Goal: Task Accomplishment & Management: Use online tool/utility

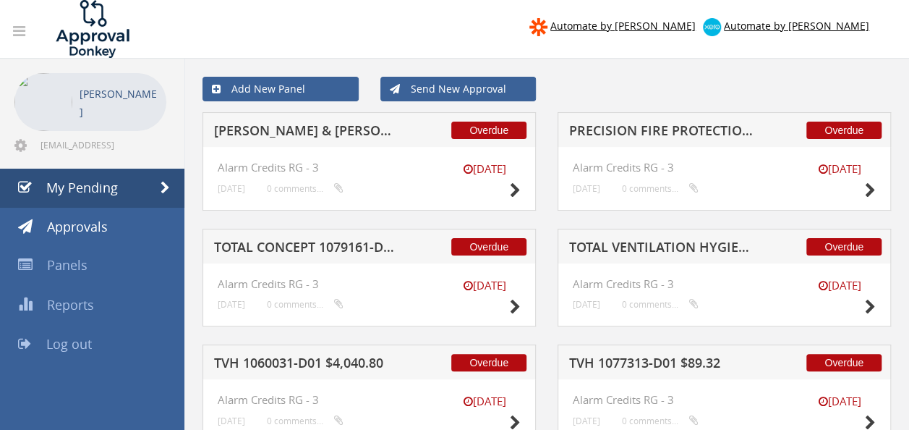
click at [353, 132] on h5 "[PERSON_NAME] & [PERSON_NAME] RESOURCES 1083874-D01 $8.71" at bounding box center [307, 133] width 186 height 18
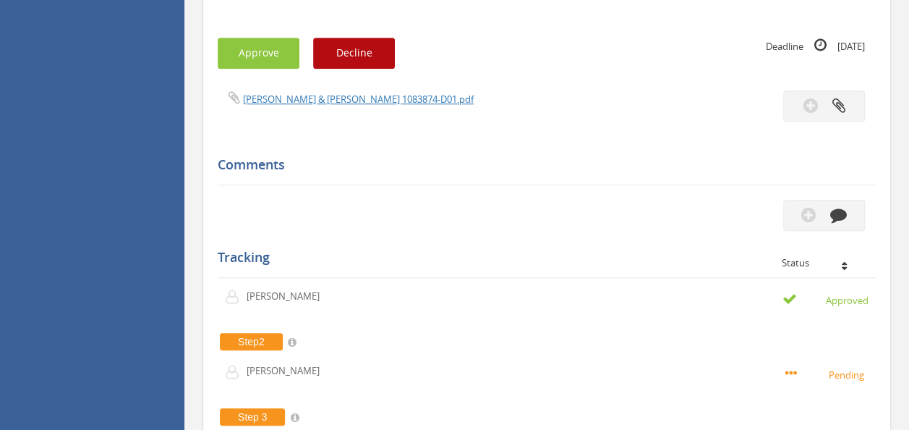
scroll to position [505, 0]
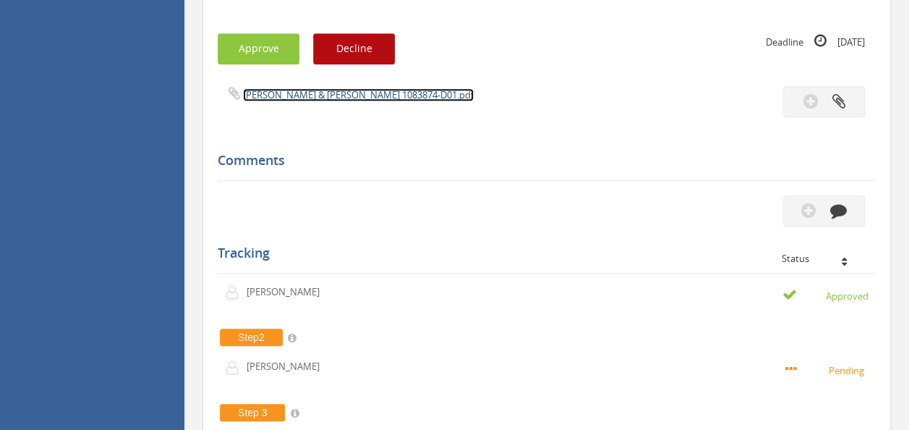
click at [321, 90] on link "[PERSON_NAME] & [PERSON_NAME] 1083874-D01.pdf" at bounding box center [358, 94] width 231 height 13
click at [268, 36] on button "Approve" at bounding box center [259, 48] width 82 height 31
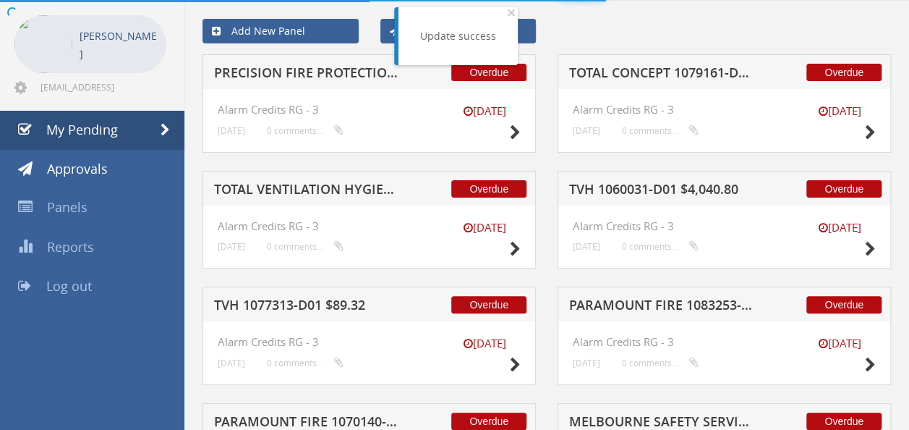
scroll to position [505, 0]
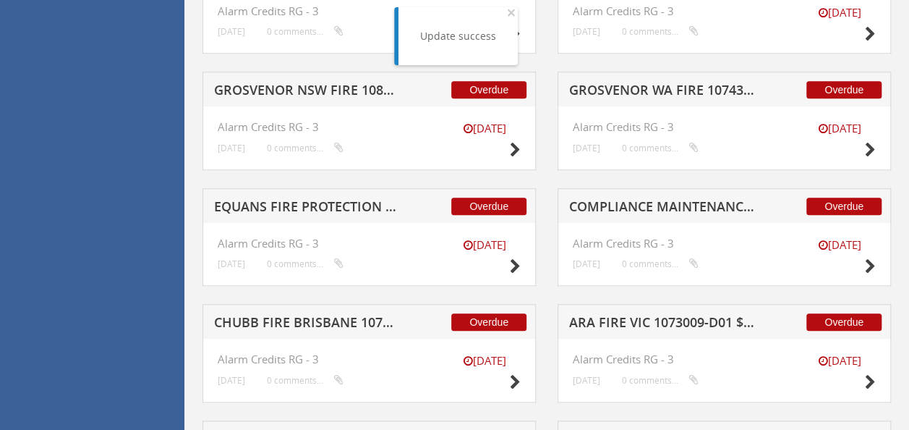
click at [337, 79] on div "Overdue GROSVENOR NSW FIRE 1082651-D01 $86.24" at bounding box center [368, 89] width 333 height 35
click at [337, 91] on h5 "GROSVENOR NSW FIRE 1082651-D01 $86.24" at bounding box center [307, 92] width 186 height 18
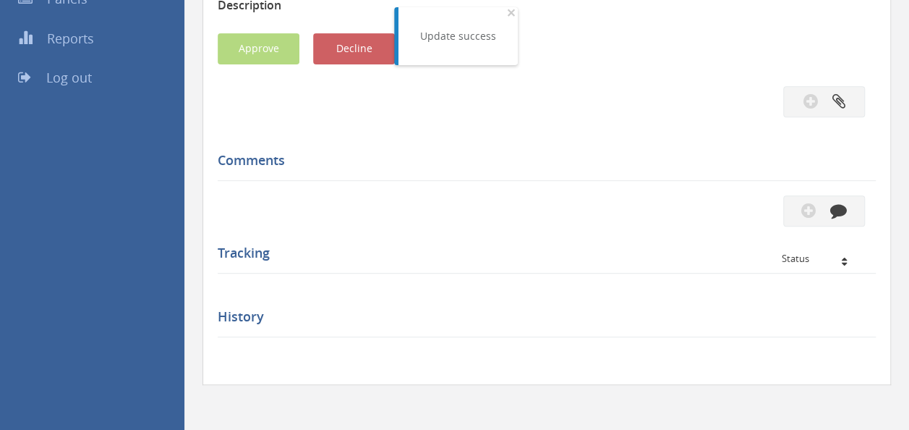
scroll to position [505, 0]
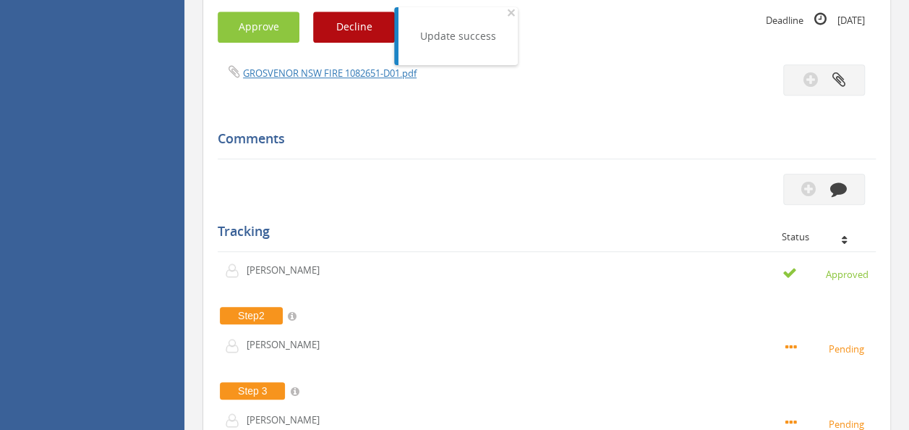
click at [333, 66] on div "GROSVENOR NSW FIRE 1082651-D01.pdf" at bounding box center [377, 72] width 340 height 16
click at [334, 74] on link "GROSVENOR NSW FIRE 1082651-D01.pdf" at bounding box center [330, 73] width 174 height 13
click at [277, 48] on div "Subject GROSVENOR [GEOGRAPHIC_DATA] FIRE 1082651-D01 $86.24 Description Hi [PER…" at bounding box center [547, 167] width 658 height 919
click at [276, 29] on button "Approve" at bounding box center [259, 27] width 82 height 31
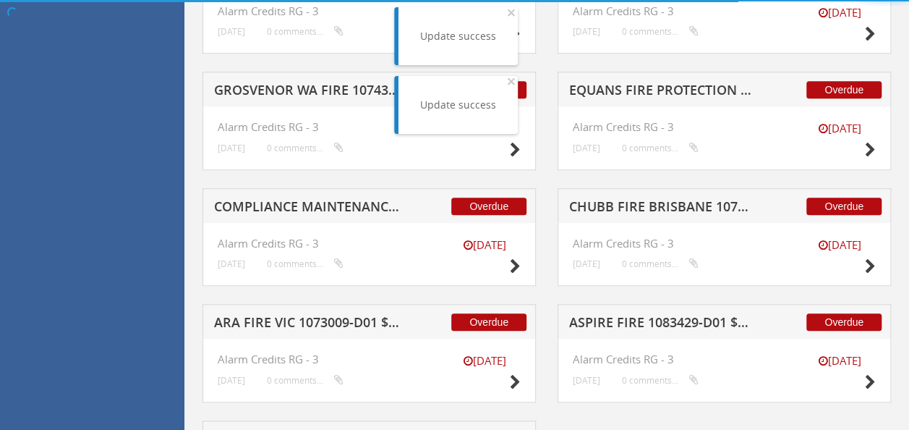
click at [307, 91] on h5 "GROSVENOR WA FIRE 1074305-D01 $271.04" at bounding box center [307, 92] width 186 height 18
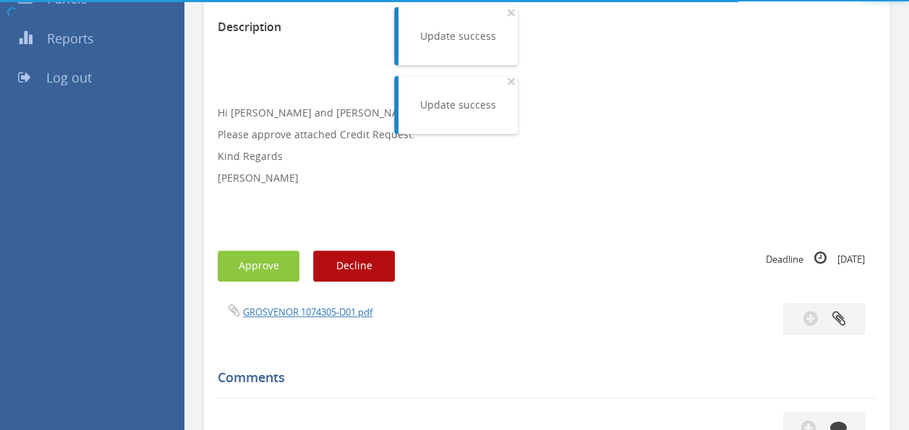
scroll to position [505, 0]
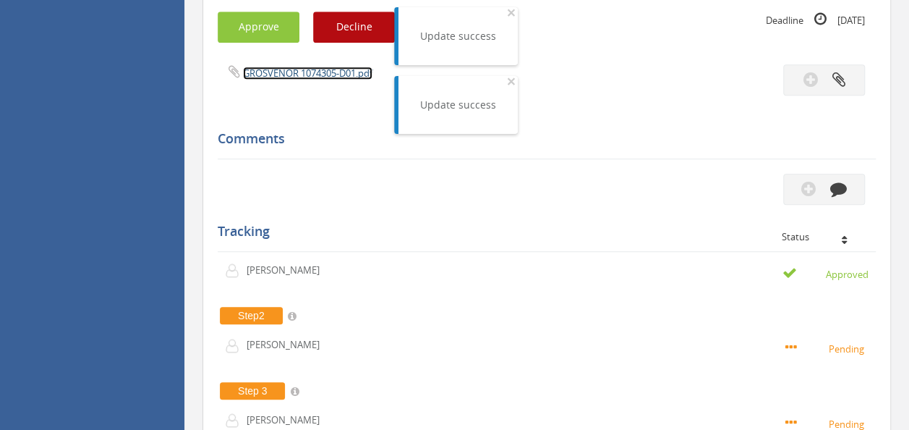
click at [321, 70] on link "GROSVENOR 1074305-D01.pdf" at bounding box center [307, 73] width 129 height 13
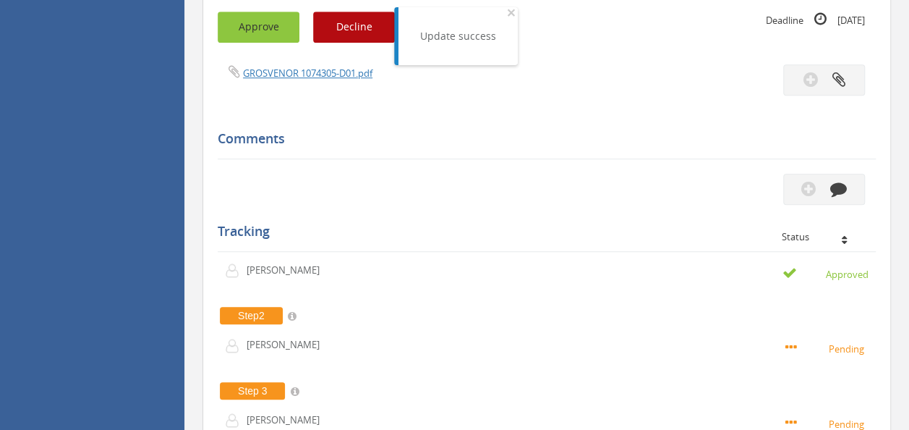
click at [277, 33] on button "Approve" at bounding box center [259, 27] width 82 height 31
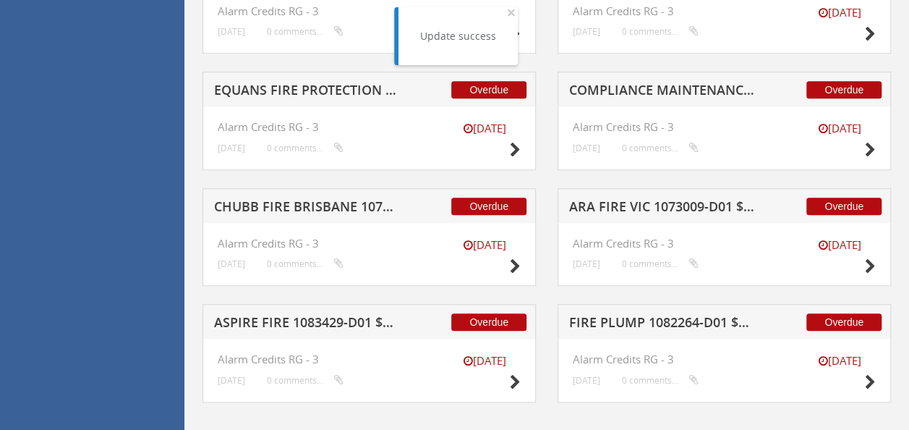
click at [304, 83] on h5 "EQUANS FIRE PROTECTION 1080826-D01 $422.29" at bounding box center [307, 92] width 186 height 18
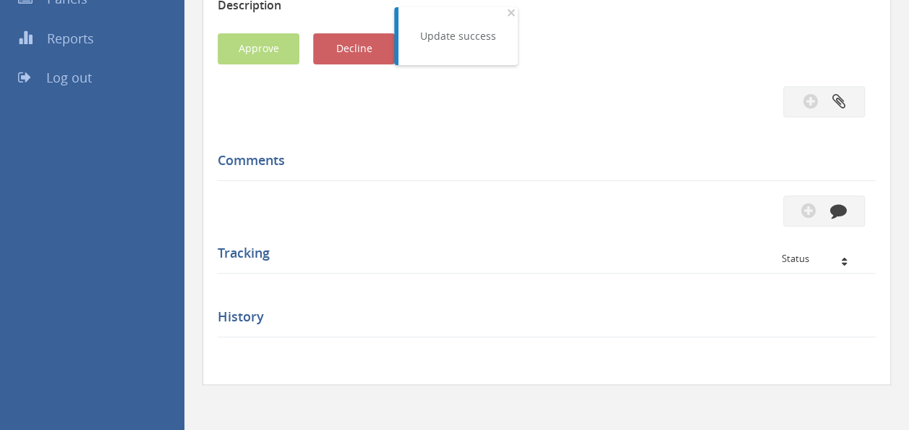
scroll to position [505, 0]
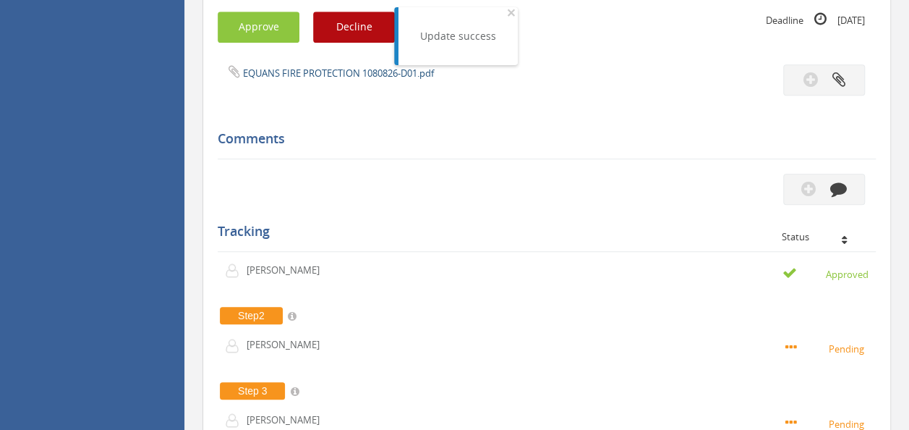
click at [328, 77] on div "EQUANS FIRE PROTECTION 1080826-D01.pdf" at bounding box center [547, 79] width 680 height 31
click at [333, 77] on link "EQUANS FIRE PROTECTION 1080826-D01.pdf" at bounding box center [338, 73] width 191 height 13
click at [271, 32] on button "Approve" at bounding box center [259, 27] width 82 height 31
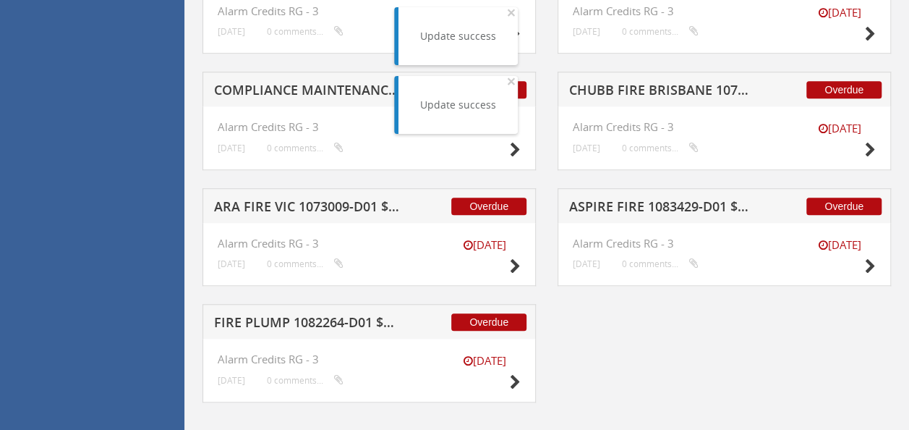
click at [320, 91] on h5 "COMPLIANCE MAINTENANCE SOLUTIONS 1084294-D01 $718.43" at bounding box center [307, 92] width 186 height 18
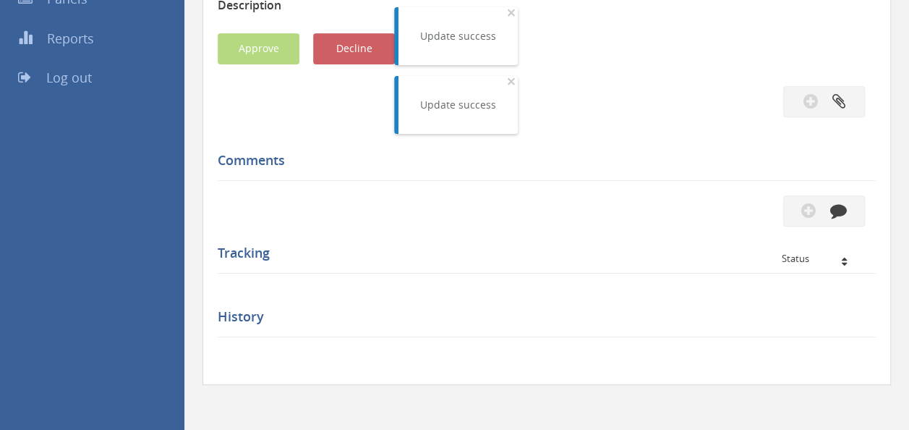
scroll to position [505, 0]
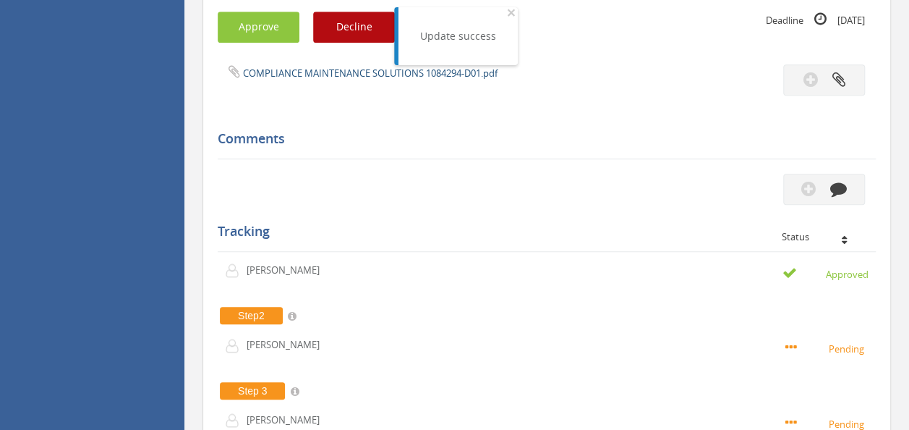
drag, startPoint x: 297, startPoint y: 87, endPoint x: 308, endPoint y: 74, distance: 17.4
click at [297, 87] on div "COMPLIANCE MAINTENANCE SOLUTIONS 1084294-D01.pdf" at bounding box center [547, 79] width 680 height 31
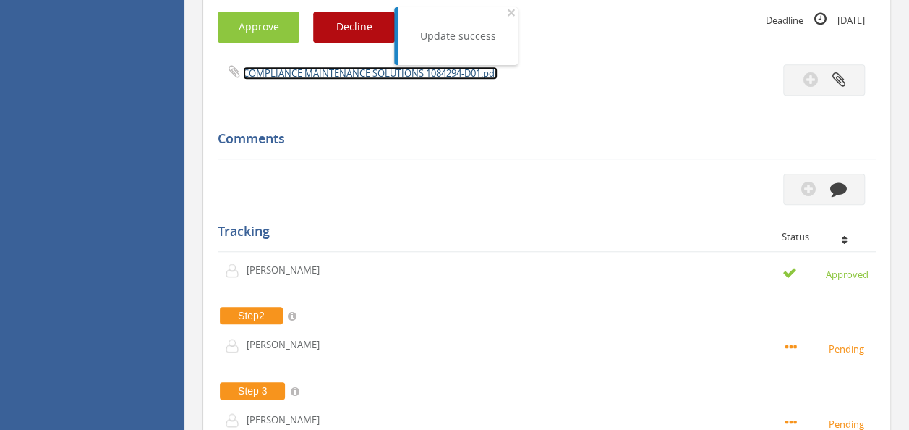
click at [308, 72] on link "COMPLIANCE MAINTENANCE SOLUTIONS 1084294-D01.pdf" at bounding box center [370, 73] width 255 height 13
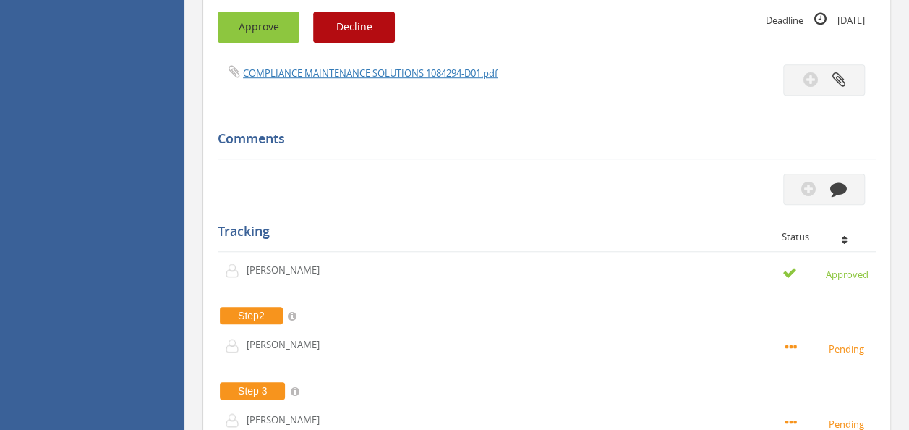
click at [255, 22] on button "Approve" at bounding box center [259, 27] width 82 height 31
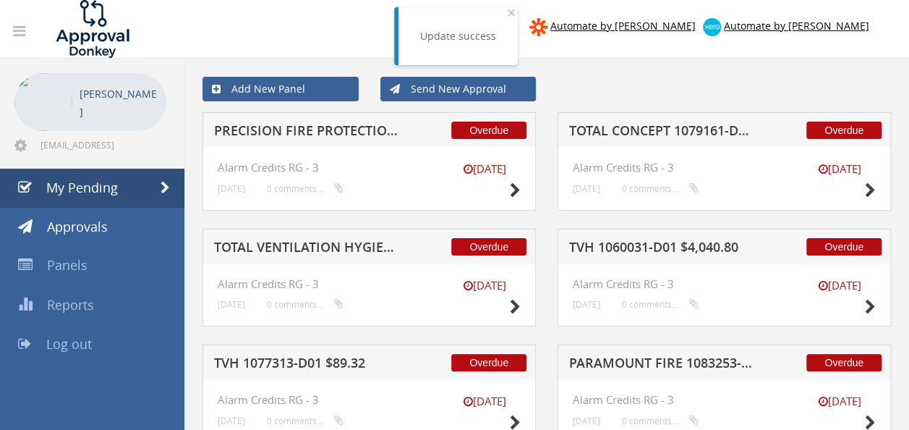
click at [691, 132] on h5 "TOTAL CONCEPT 1079161-D01 $534.60" at bounding box center [662, 133] width 186 height 18
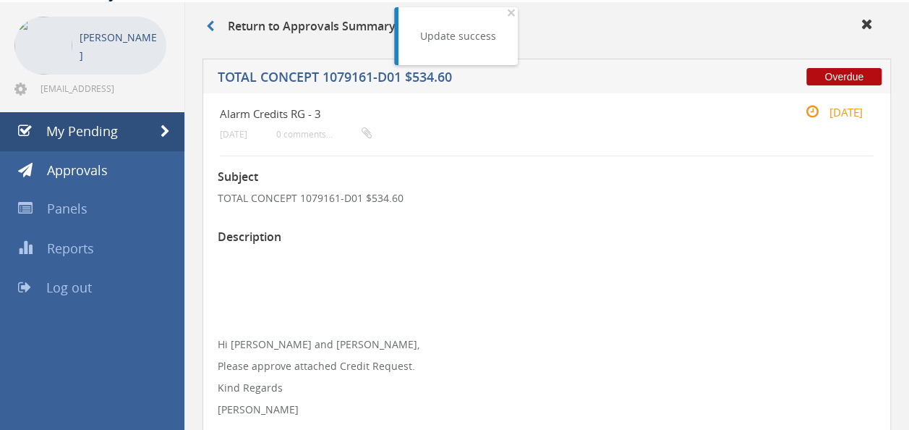
scroll to position [217, 0]
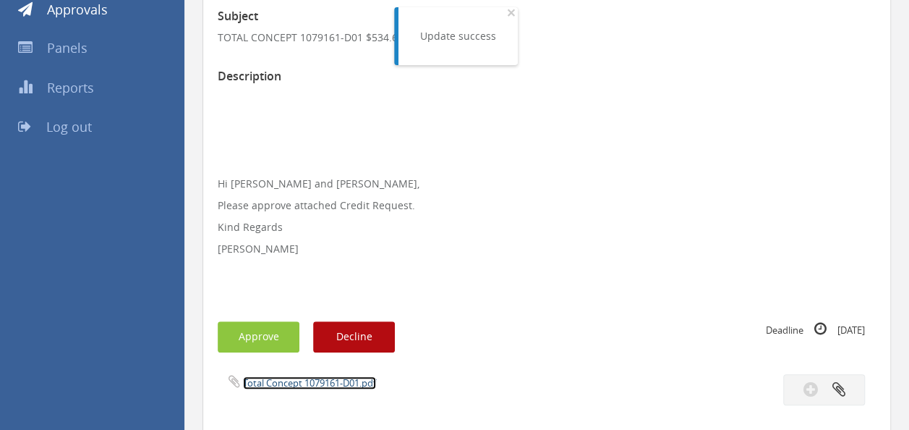
click at [299, 380] on link "Total Concept 1079161-D01.pdf" at bounding box center [309, 382] width 133 height 13
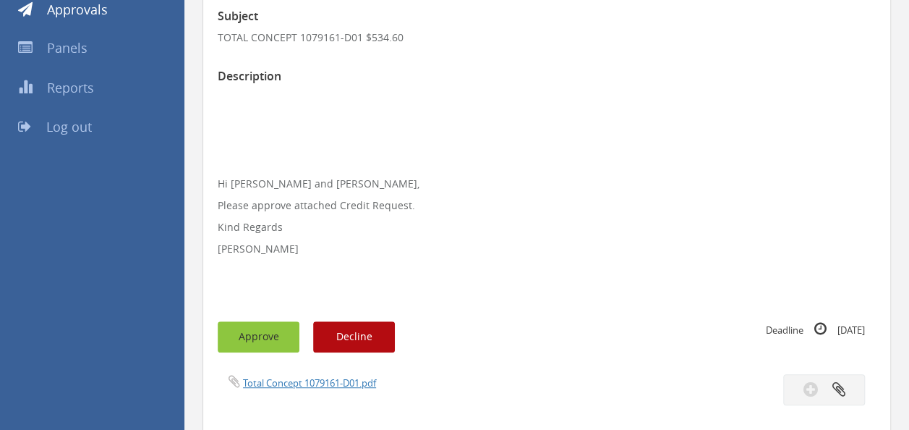
click at [252, 331] on button "Approve" at bounding box center [259, 336] width 82 height 31
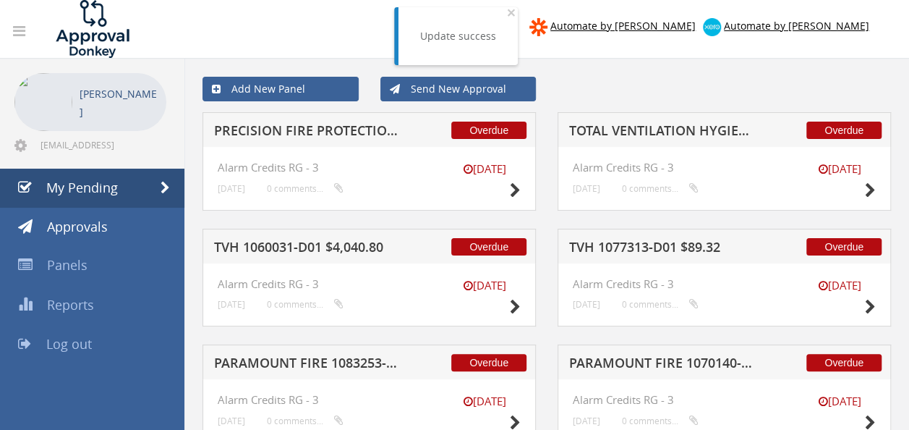
click at [317, 127] on h5 "PRECISION FIRE PROTECTION 1083696-D01 $1,289.11" at bounding box center [307, 133] width 186 height 18
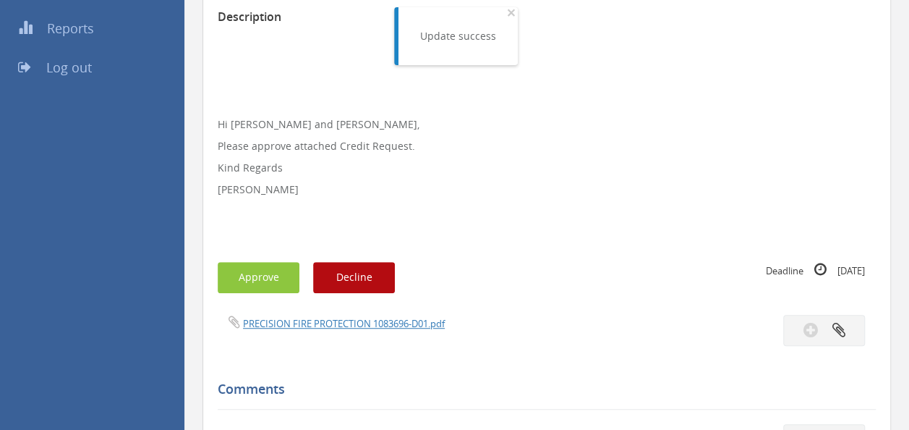
scroll to position [289, 0]
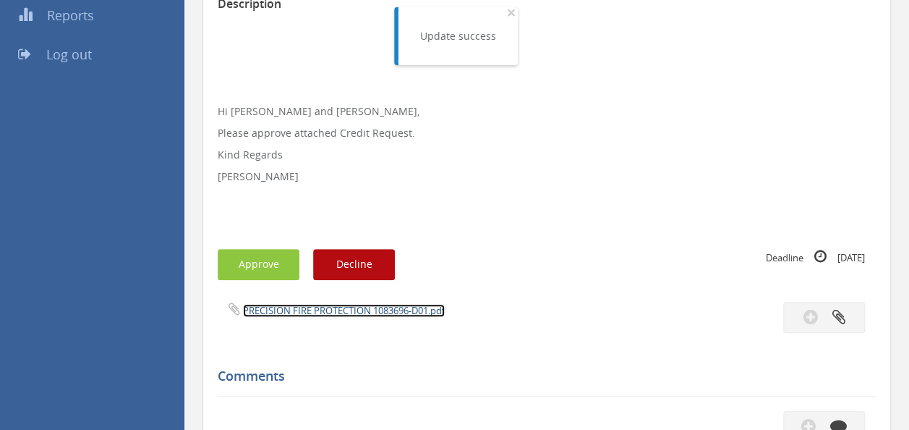
click at [329, 308] on link "PRECISION FIRE PROTECTION 1083696-D01.pdf" at bounding box center [344, 310] width 202 height 13
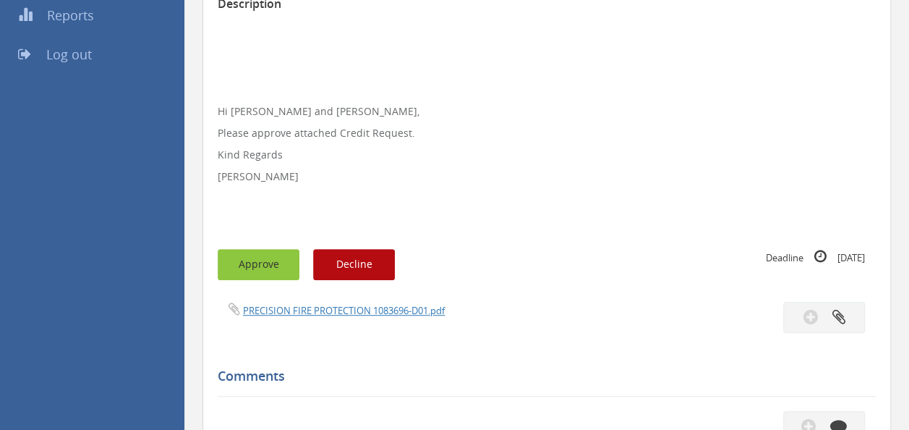
click at [256, 266] on button "Approve" at bounding box center [259, 264] width 82 height 31
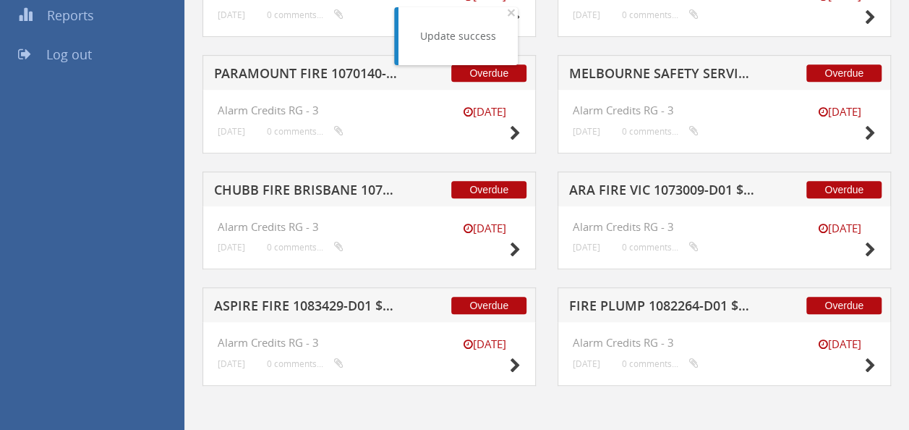
click at [320, 185] on h5 "CHUBB FIRE BRISBANE 1070332-D01 $2,776.14" at bounding box center [307, 192] width 186 height 18
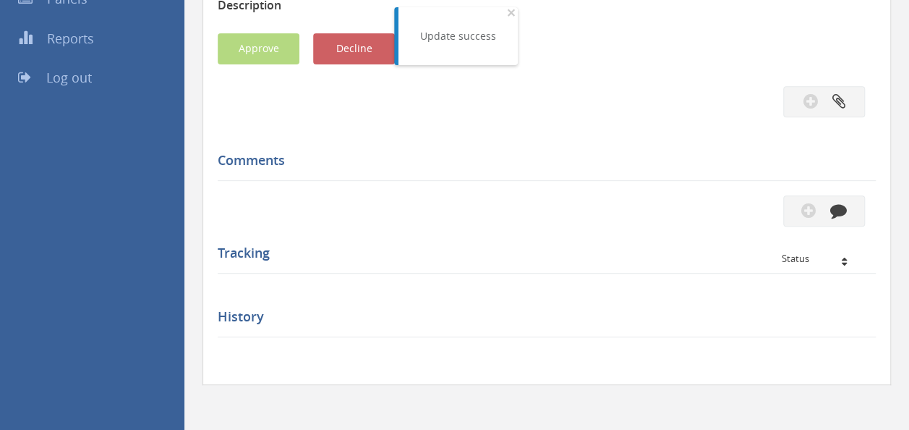
scroll to position [289, 0]
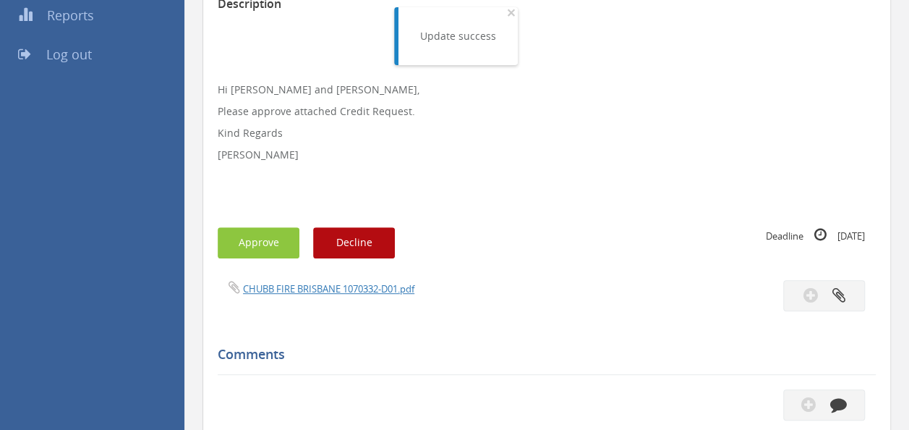
click at [318, 281] on div "CHUBB FIRE BRISBANE 1070332-D01.pdf" at bounding box center [377, 288] width 340 height 16
click at [320, 287] on link "CHUBB FIRE BRISBANE 1070332-D01.pdf" at bounding box center [328, 288] width 171 height 13
click at [276, 234] on button "Approve" at bounding box center [259, 242] width 82 height 31
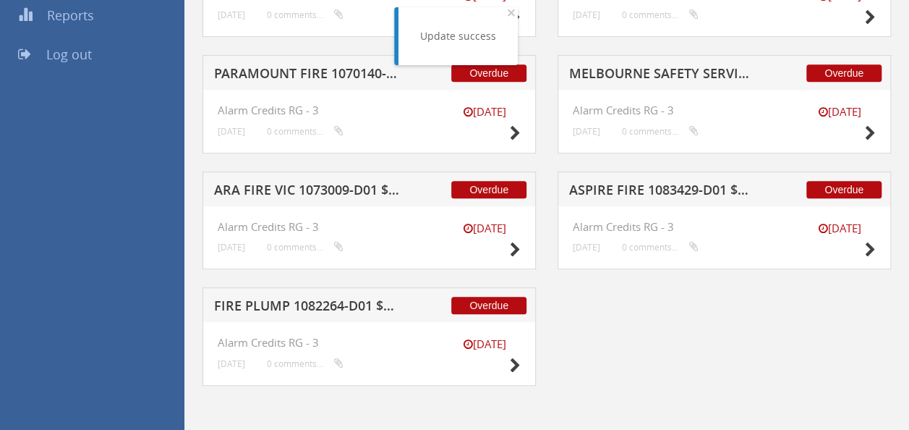
click at [318, 77] on h5 "PARAMOUNT FIRE 1070140-D01 $13.53" at bounding box center [307, 76] width 186 height 18
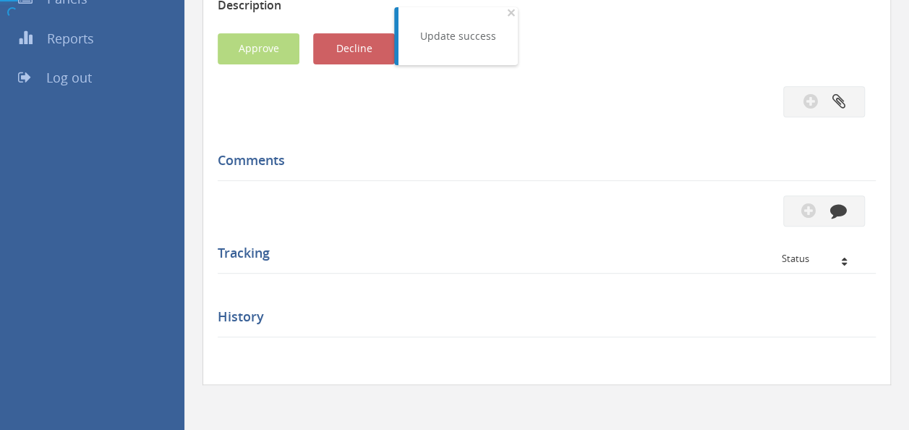
scroll to position [289, 0]
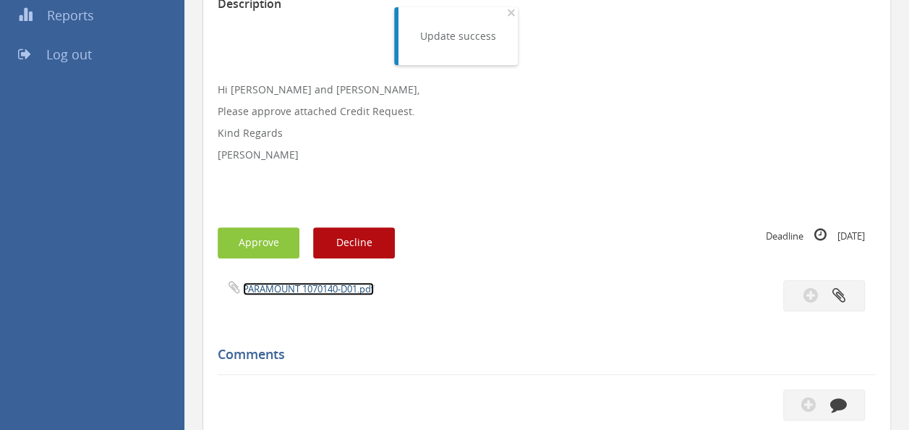
click at [304, 289] on link "PARAMOUNT 1070140-D01.pdf" at bounding box center [308, 288] width 131 height 13
click at [254, 238] on button "Approve" at bounding box center [259, 242] width 82 height 31
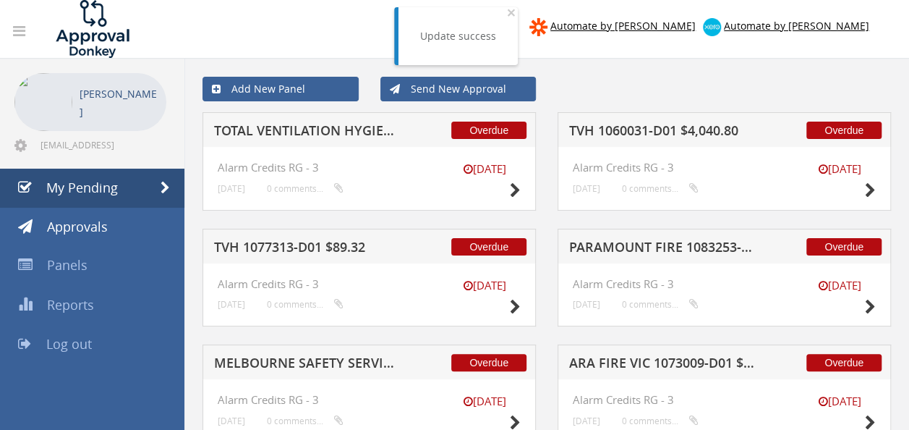
click at [325, 136] on h5 "TOTAL VENTILATION HYGIENE 1081794-D01 $10,686.50" at bounding box center [307, 133] width 186 height 18
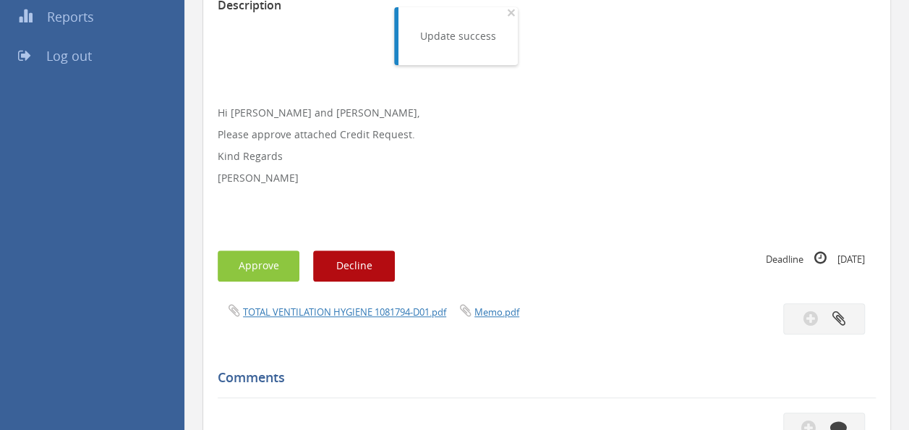
scroll to position [362, 0]
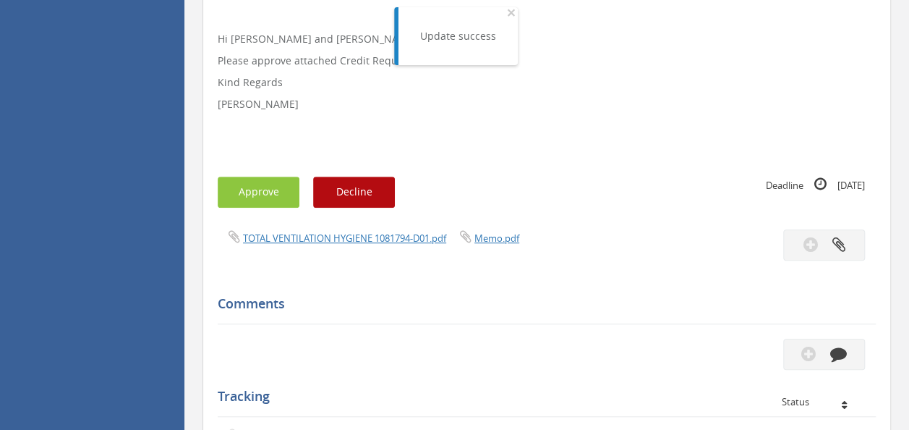
click at [344, 246] on div "TOTAL VENTILATION HYGIENE 1081794-D01.pdf Memo.pdf" at bounding box center [547, 244] width 680 height 31
click at [350, 236] on link "TOTAL VENTILATION HYGIENE 1081794-D01.pdf" at bounding box center [344, 237] width 203 height 13
click at [259, 191] on button "Approve" at bounding box center [259, 191] width 82 height 31
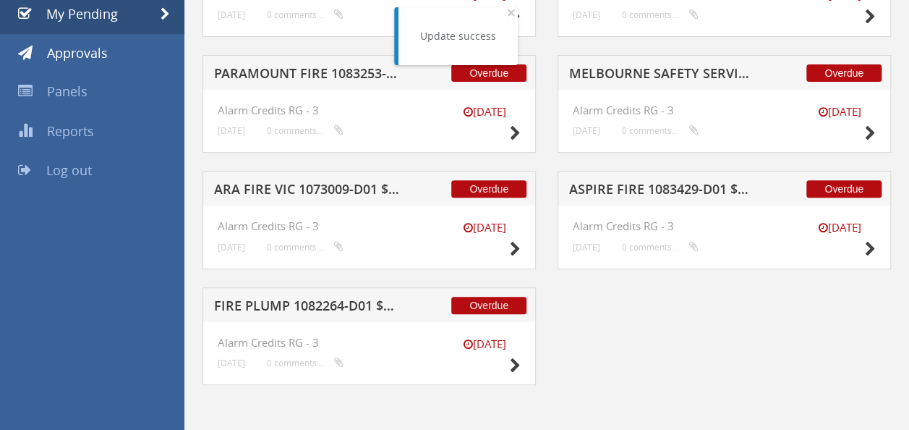
click at [323, 67] on h5 "PARAMOUNT FIRE 1083253-D01 $86.51" at bounding box center [307, 76] width 186 height 18
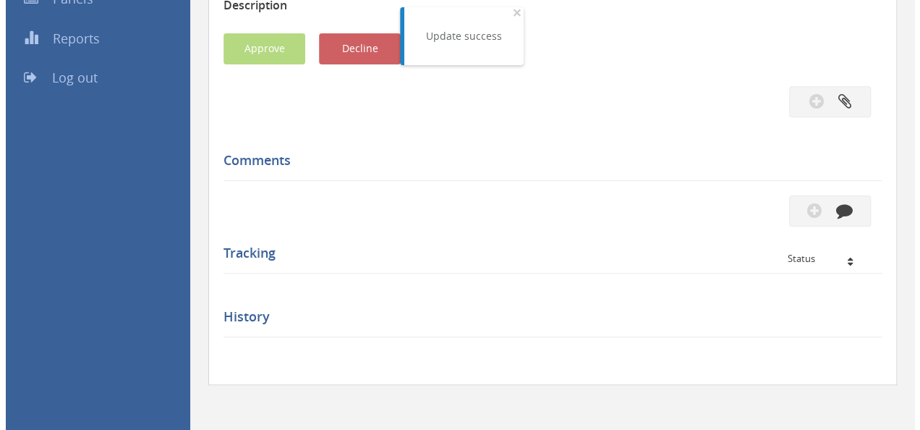
scroll to position [362, 0]
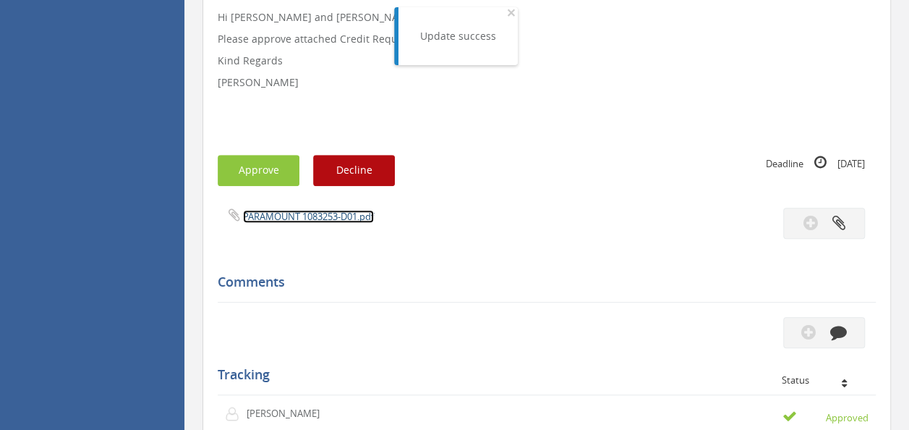
click at [301, 216] on link "PARAMOUNT 1083253-D01.pdf" at bounding box center [308, 216] width 131 height 13
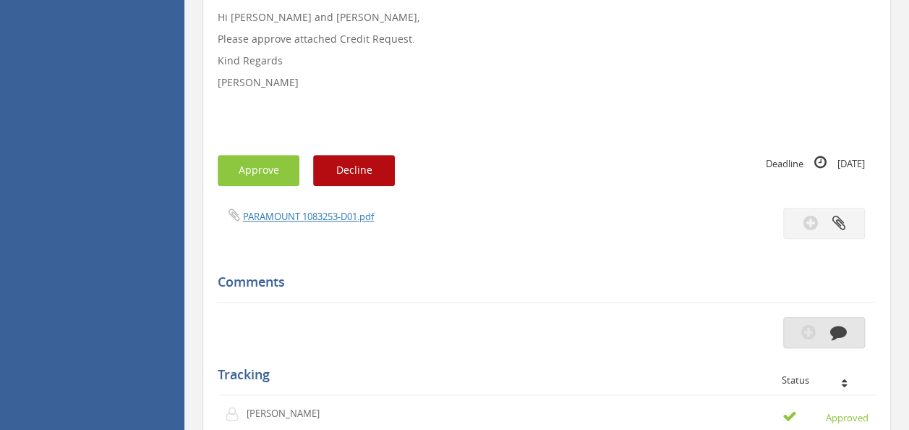
click at [803, 330] on icon "button" at bounding box center [808, 331] width 14 height 17
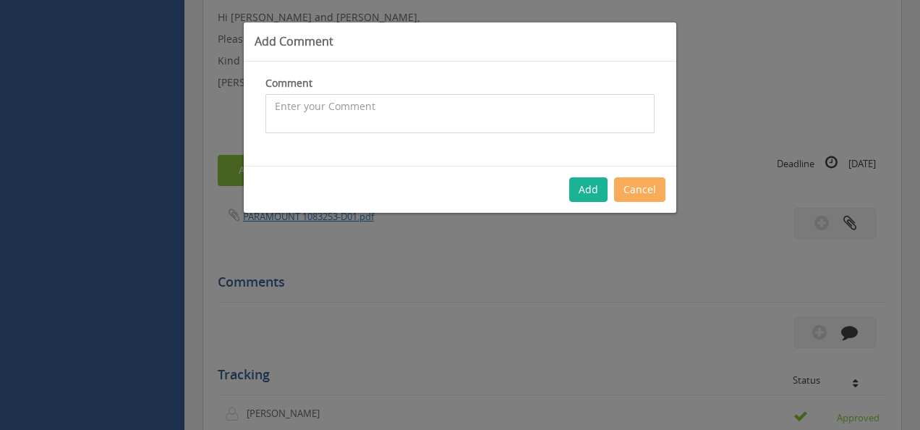
click at [375, 107] on textarea at bounding box center [459, 113] width 389 height 39
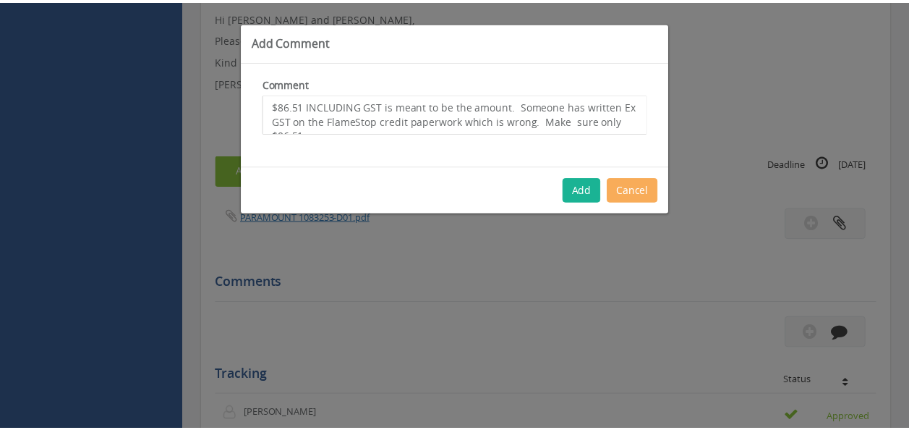
scroll to position [9, 0]
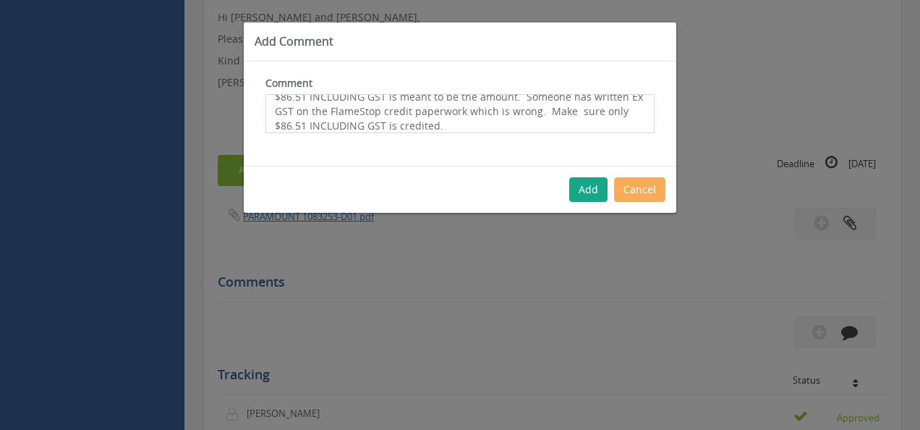
type textarea "$86.51 INCLUDING GST is meant to be the amount. Someone has written Ex GST on t…"
click at [598, 187] on button "Add" at bounding box center [588, 189] width 38 height 25
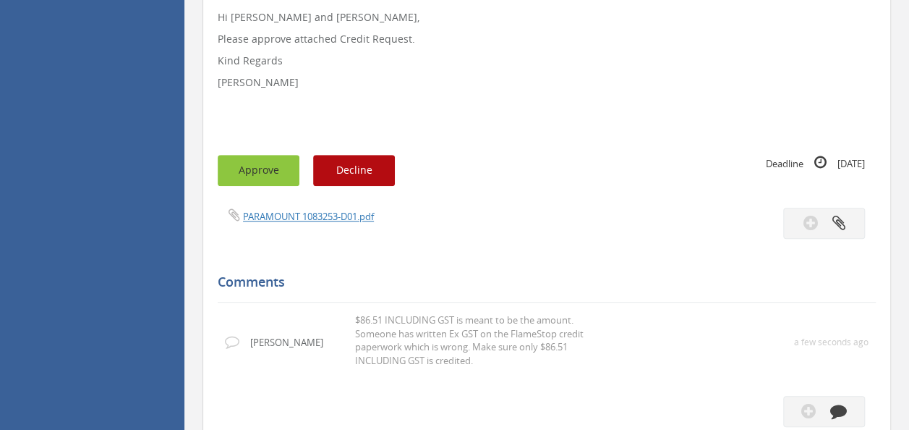
click at [249, 167] on button "Approve" at bounding box center [259, 170] width 82 height 31
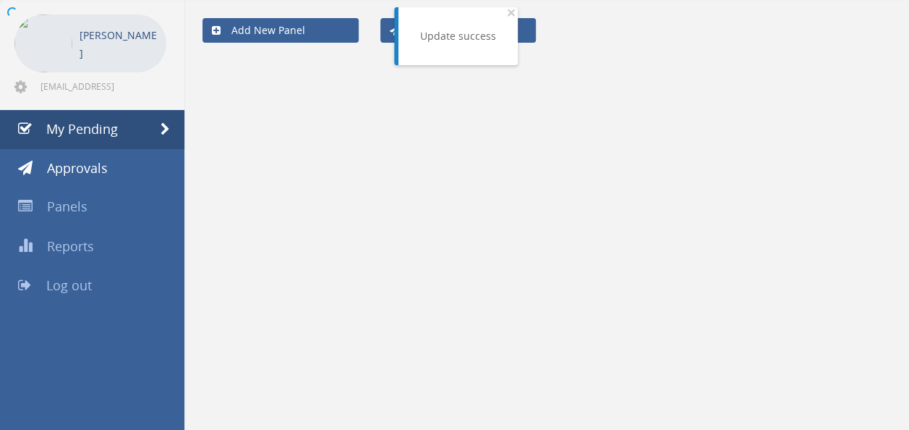
scroll to position [58, 0]
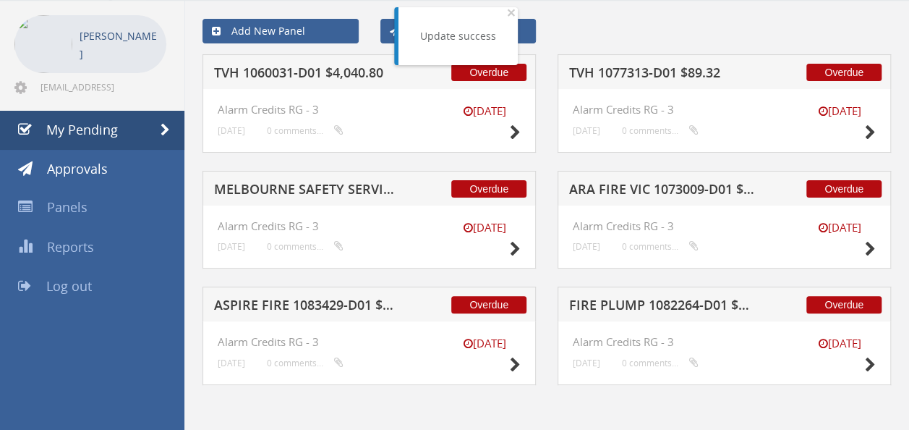
click at [333, 182] on h5 "MELBOURNE SAFETY SERVICES 1074627-D01 $412.85" at bounding box center [307, 191] width 186 height 18
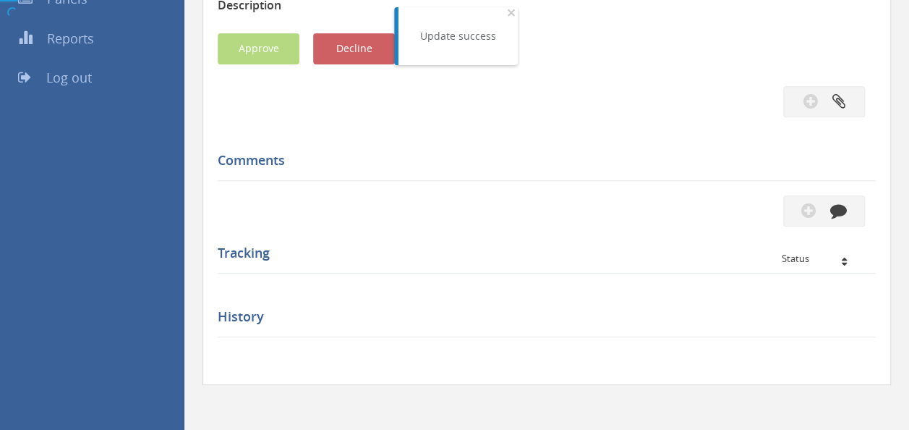
scroll to position [362, 0]
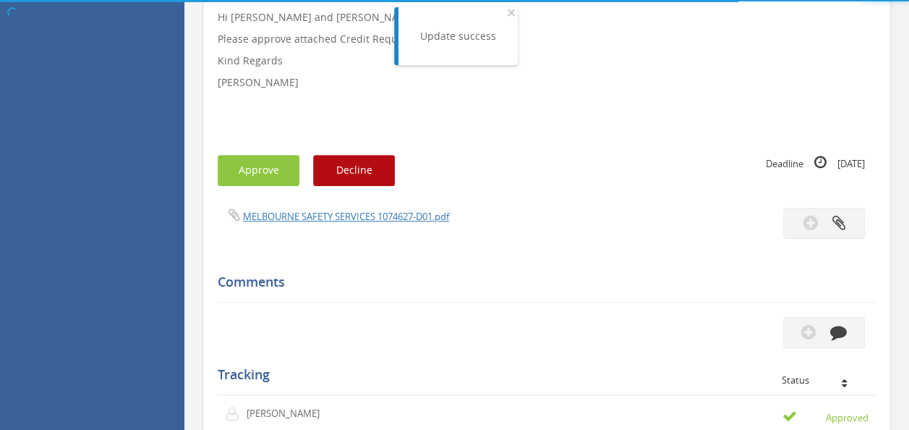
click at [315, 209] on div "MELBOURNE SAFETY SERVICES 1074627-D01.pdf" at bounding box center [377, 216] width 340 height 16
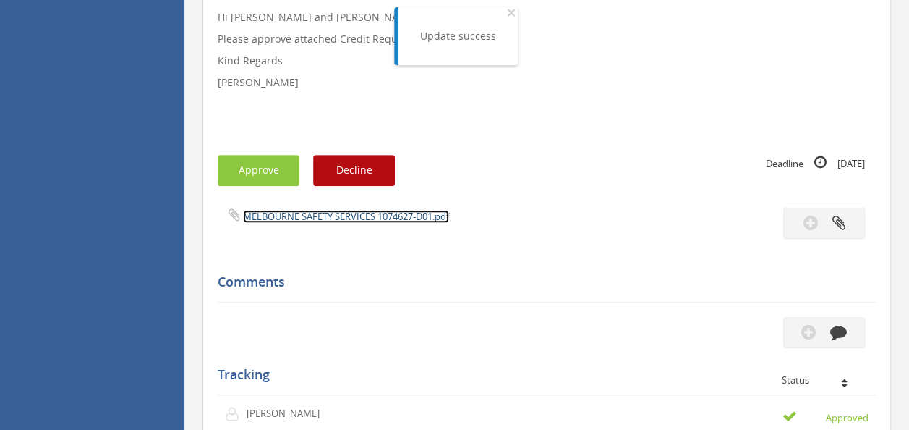
click at [315, 210] on link "MELBOURNE SAFETY SERVICES 1074627-D01.pdf" at bounding box center [346, 216] width 206 height 13
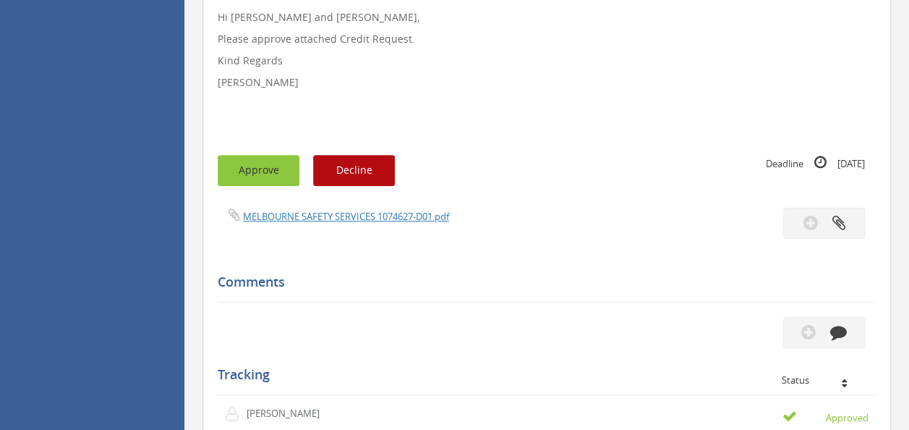
click at [260, 161] on button "Approve" at bounding box center [259, 170] width 82 height 31
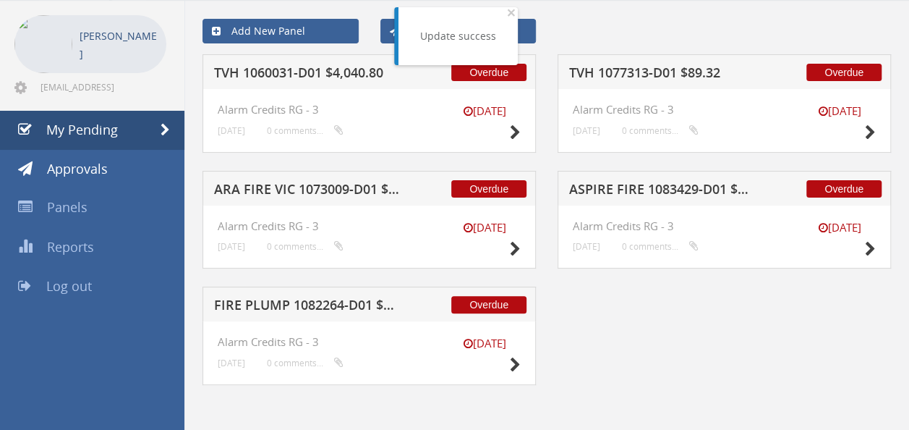
click at [338, 191] on h5 "ARA FIRE VIC 1073009-D01 $98.16" at bounding box center [307, 191] width 186 height 18
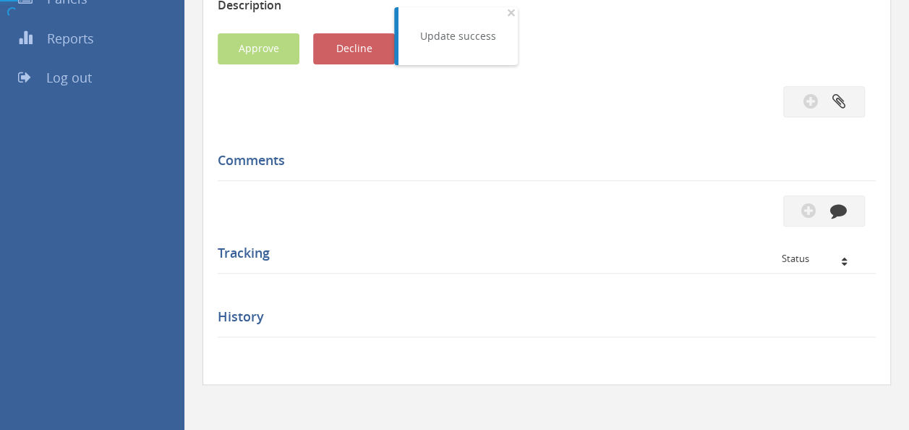
scroll to position [362, 0]
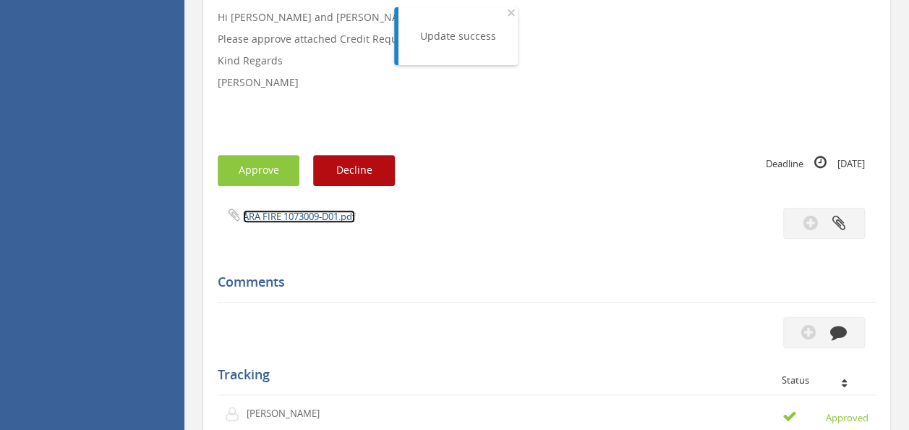
click at [299, 214] on link "ARA FIRE 1073009-D01.pdf" at bounding box center [299, 216] width 112 height 13
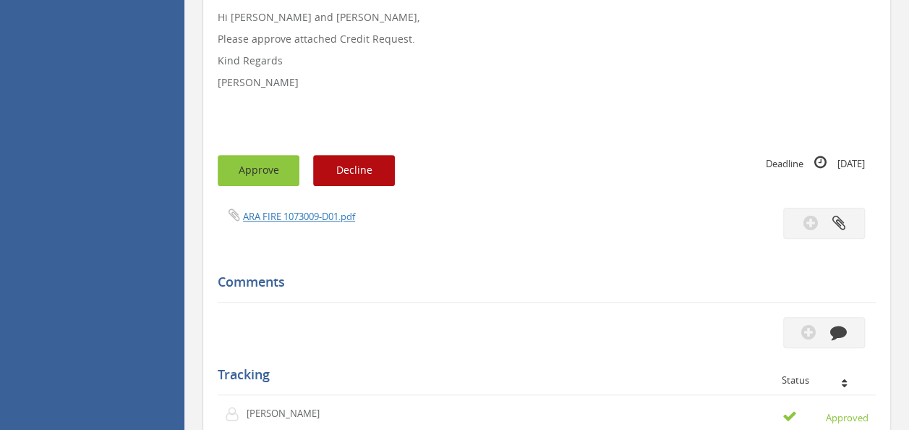
click at [260, 158] on button "Approve" at bounding box center [259, 170] width 82 height 31
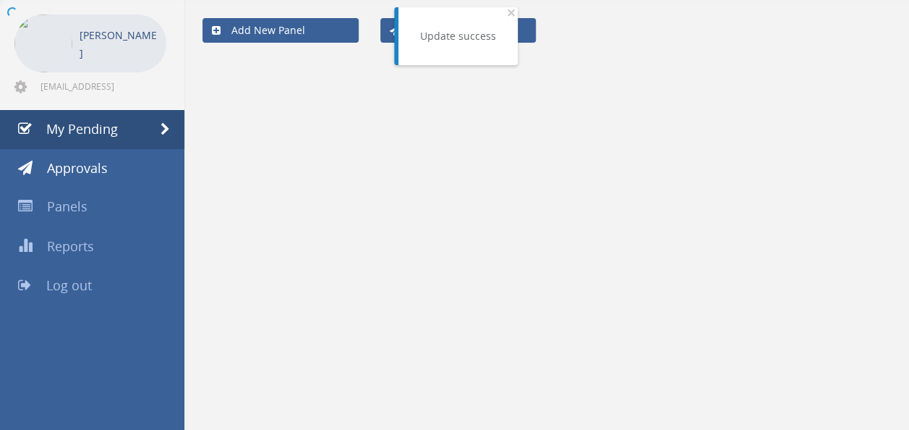
scroll to position [58, 0]
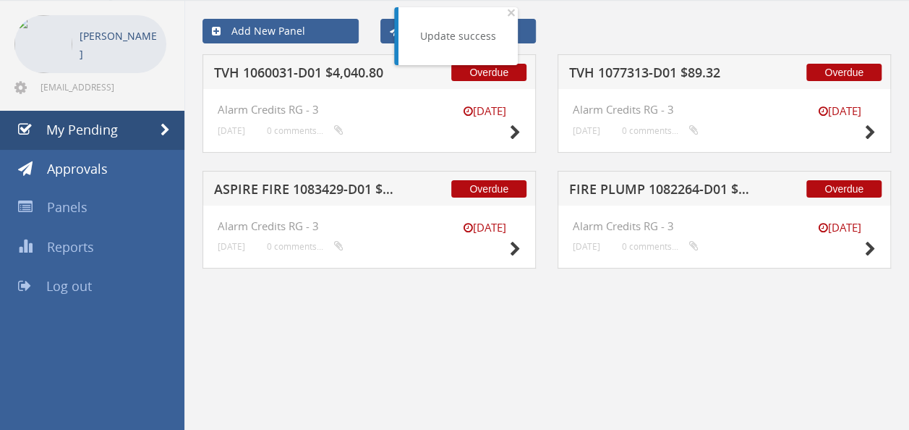
click at [323, 69] on h5 "TVH 1060031-D01 $4,040.80" at bounding box center [307, 75] width 186 height 18
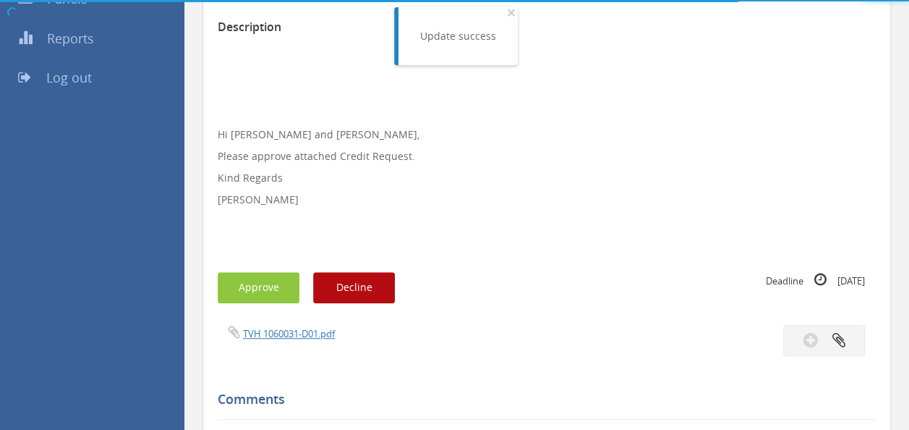
scroll to position [362, 0]
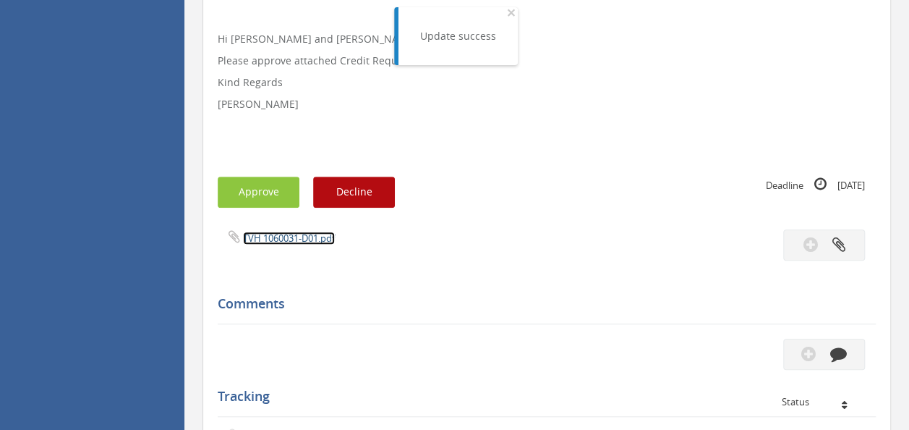
click at [273, 237] on link "TVH 1060031-D01.pdf" at bounding box center [289, 237] width 92 height 13
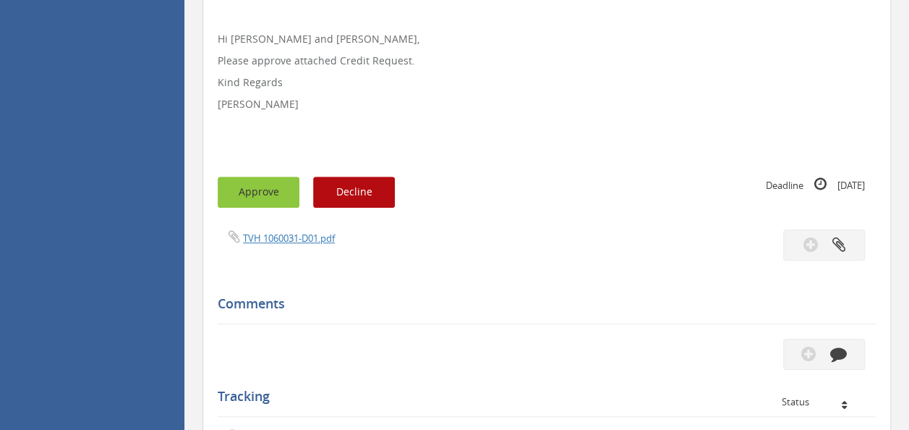
click at [250, 179] on button "Approve" at bounding box center [259, 191] width 82 height 31
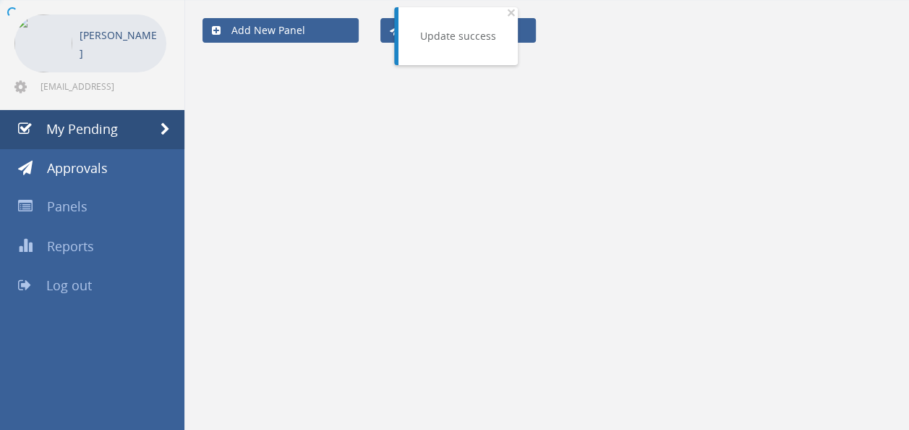
scroll to position [58, 0]
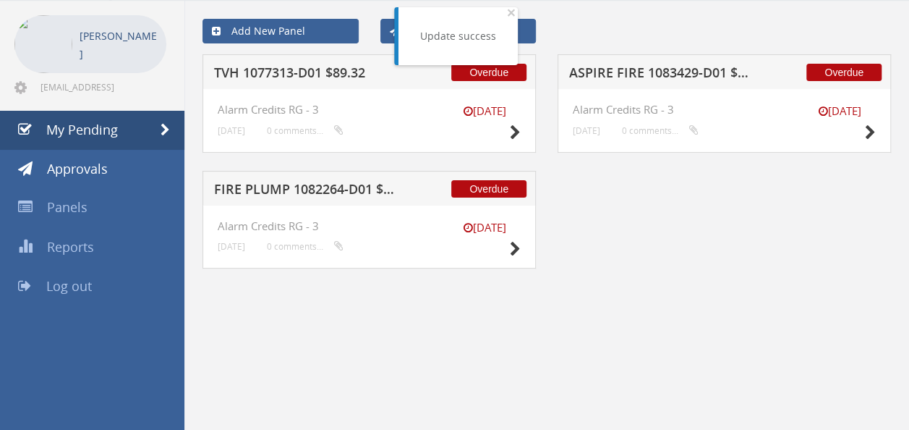
click at [333, 74] on h5 "TVH 1077313-D01 $89.32" at bounding box center [307, 75] width 186 height 18
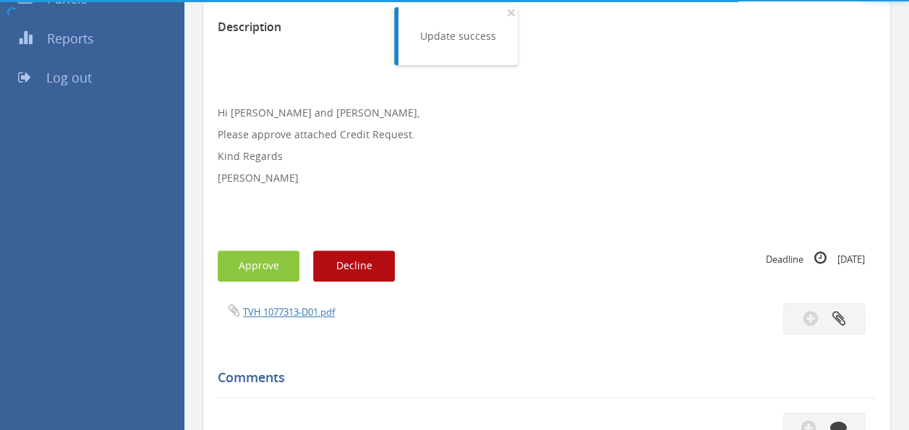
scroll to position [362, 0]
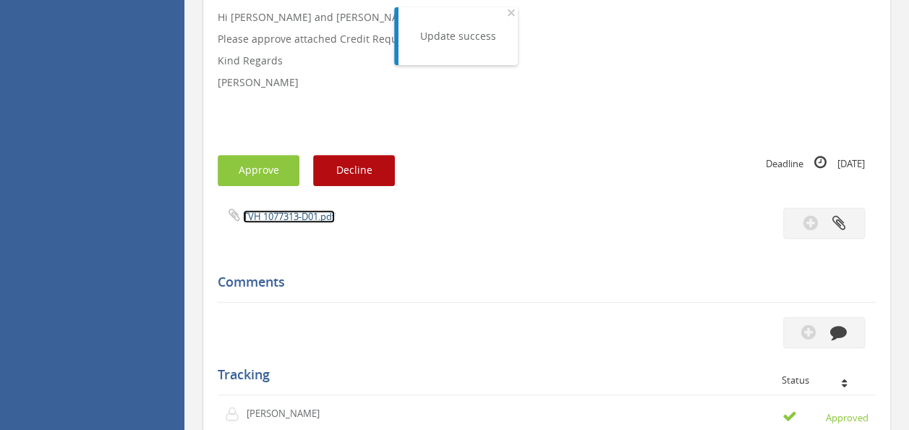
click at [278, 221] on link "TVH 1077313-D01.pdf" at bounding box center [289, 216] width 92 height 13
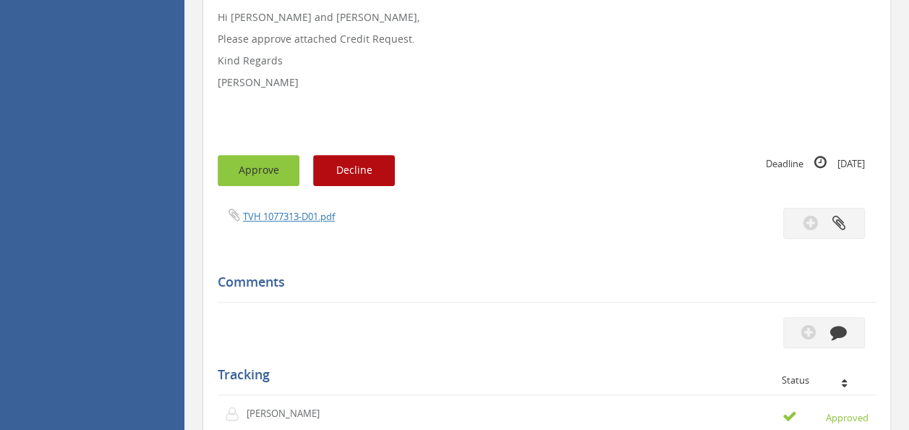
click at [249, 178] on button "Approve" at bounding box center [259, 170] width 82 height 31
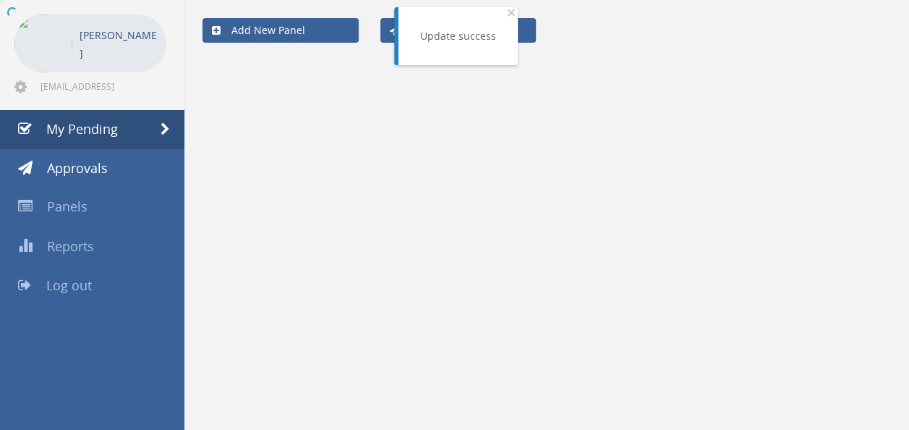
scroll to position [58, 0]
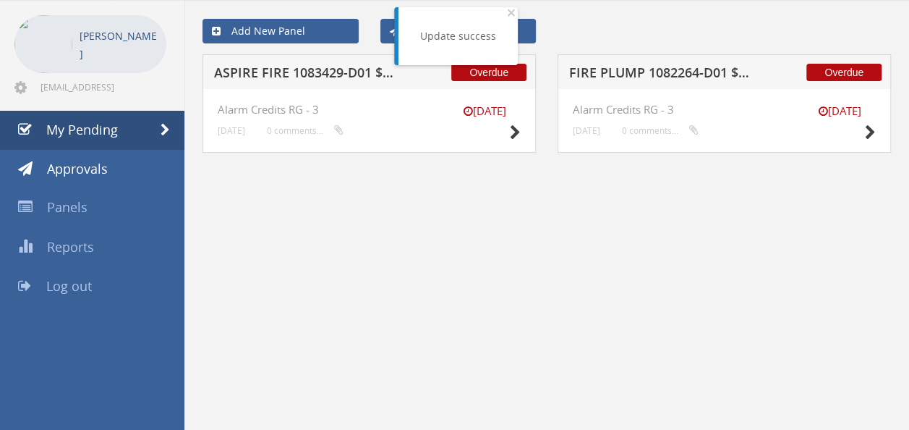
click at [321, 83] on div "Overdue ASPIRE FIRE 1083429-D01 $513.28" at bounding box center [368, 71] width 333 height 35
click at [336, 70] on h5 "ASPIRE FIRE 1083429-D01 $513.28" at bounding box center [307, 75] width 186 height 18
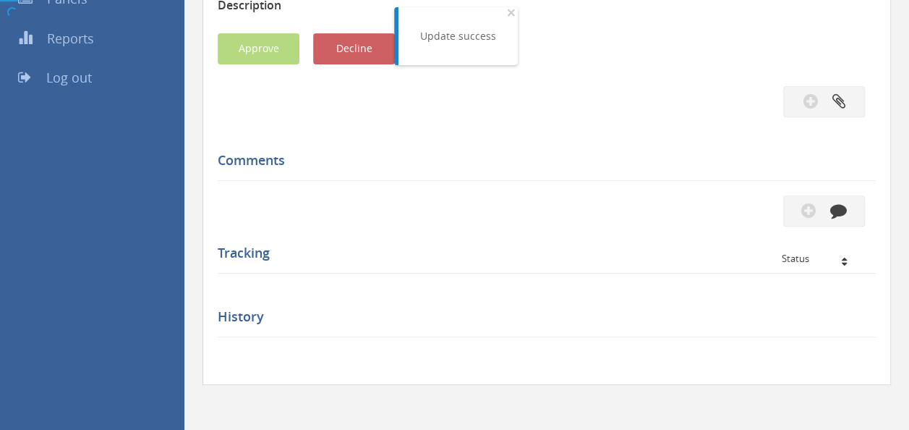
scroll to position [362, 0]
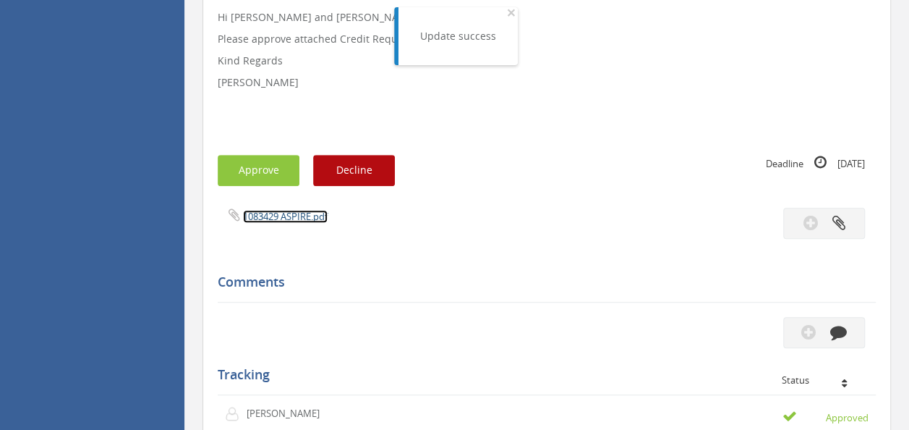
click at [273, 216] on link "1083429 ASPIRE.pdf" at bounding box center [285, 216] width 85 height 13
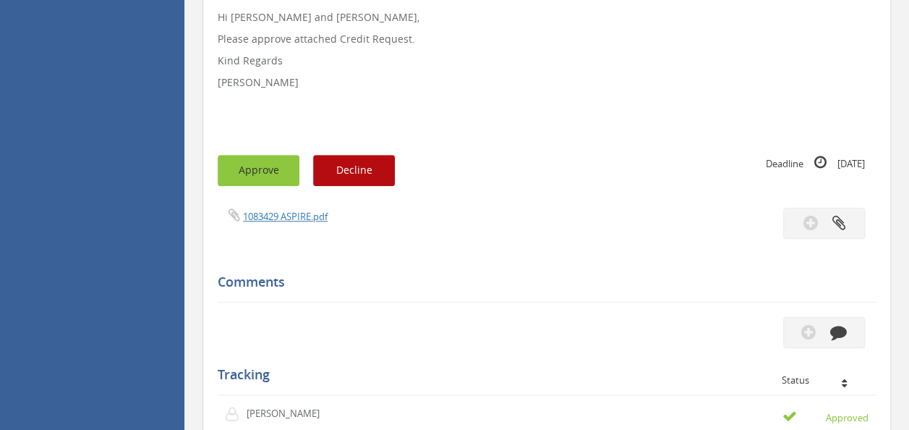
click at [252, 163] on button "Approve" at bounding box center [259, 170] width 82 height 31
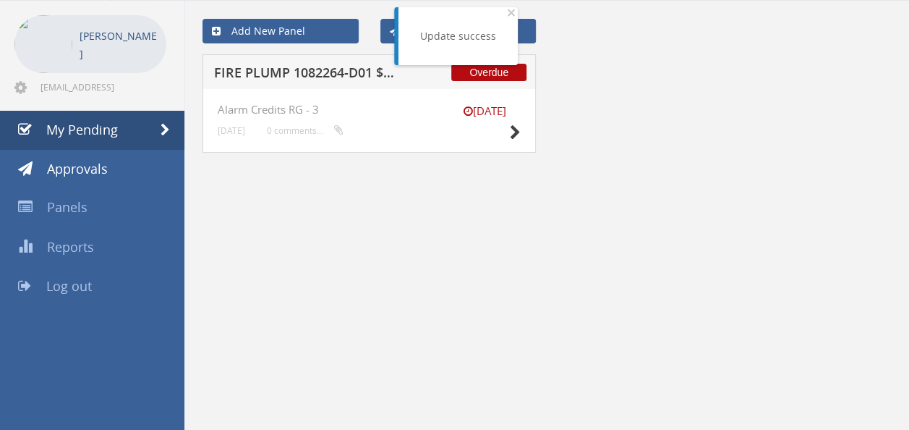
click at [346, 78] on h5 "FIRE PLUMP 1082264-D01 $400.00" at bounding box center [307, 75] width 186 height 18
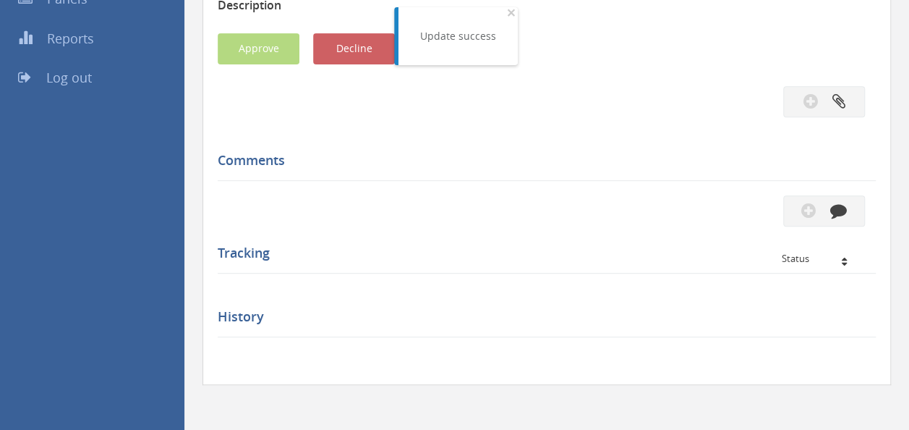
scroll to position [362, 0]
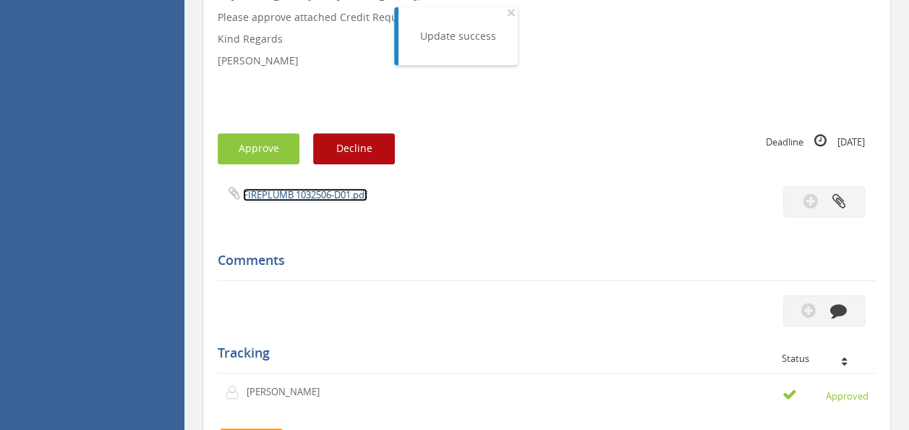
click at [301, 191] on link "FIREPLUMB 1032506-D01.pdf" at bounding box center [305, 194] width 124 height 13
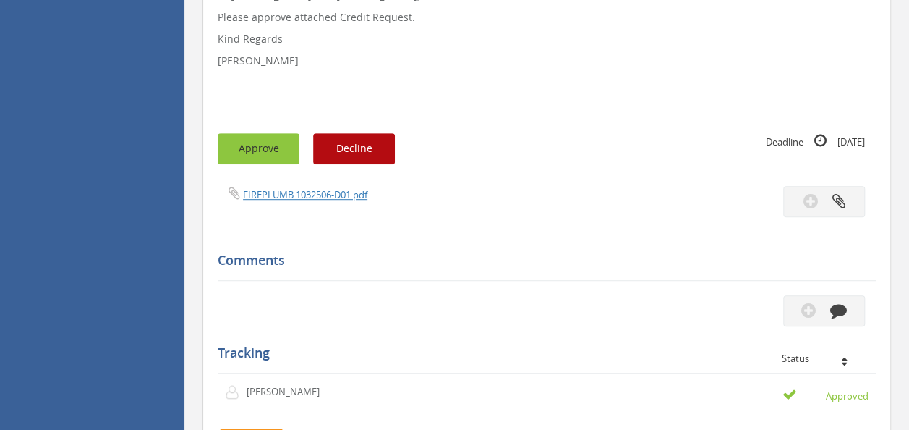
click at [261, 142] on button "Approve" at bounding box center [259, 148] width 82 height 31
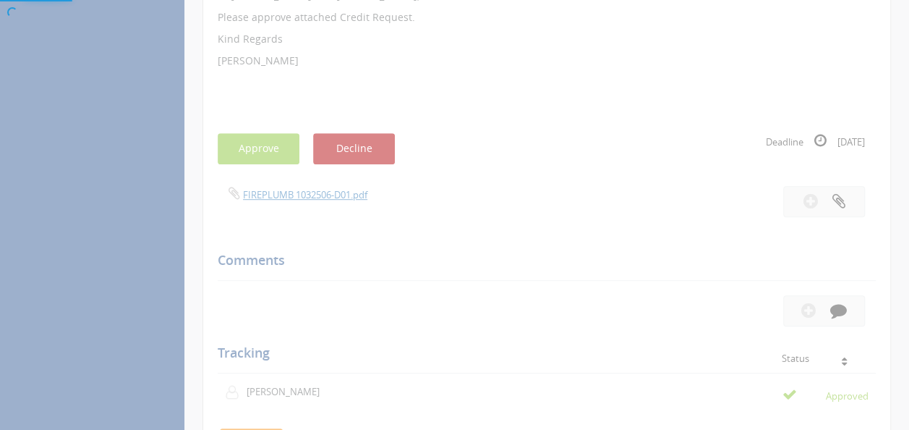
scroll to position [58, 0]
